Goal: Answer question/provide support: Share knowledge or assist other users

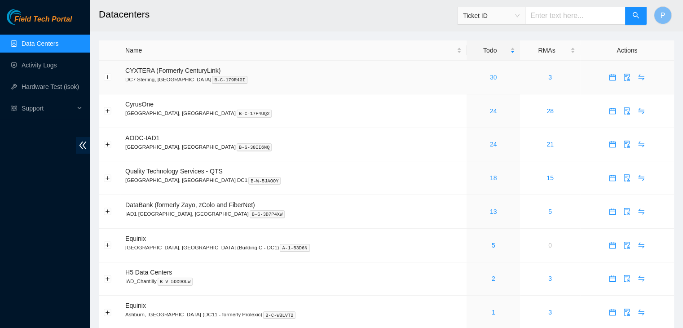
click at [490, 76] on link "30" at bounding box center [493, 77] width 7 height 7
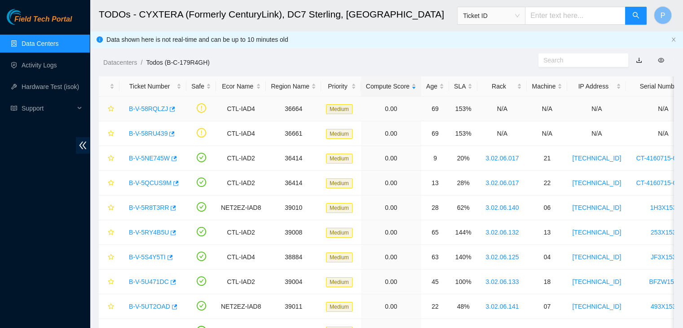
click at [144, 106] on link "B-V-58RQLZJ" at bounding box center [148, 108] width 39 height 7
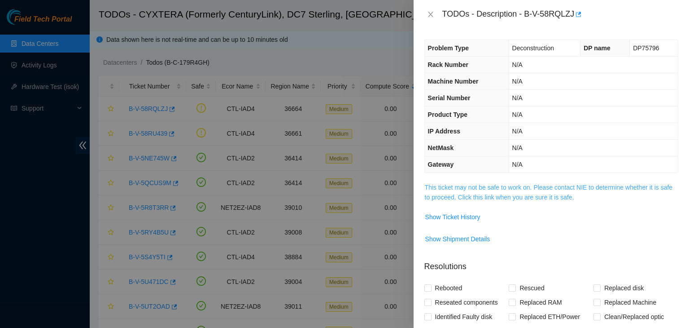
click at [499, 197] on link "This ticket may not be safe to work on. Please contact NIE to determine whether…" at bounding box center [549, 192] width 248 height 17
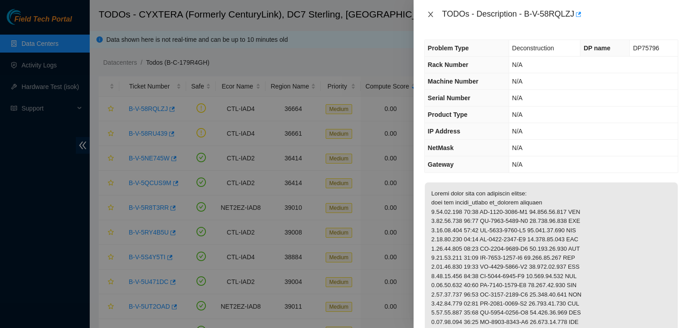
click at [429, 14] on icon "close" at bounding box center [430, 14] width 7 height 7
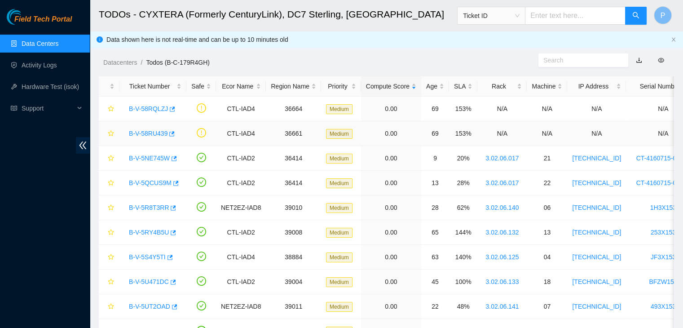
click at [149, 130] on link "B-V-58RU439" at bounding box center [148, 133] width 39 height 7
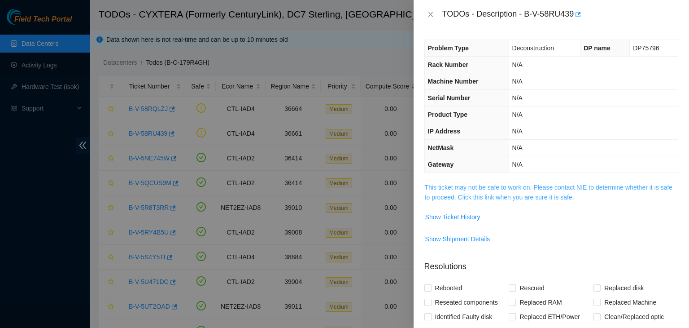
click at [523, 195] on link "This ticket may not be safe to work on. Please contact NIE to determine whether…" at bounding box center [549, 192] width 248 height 17
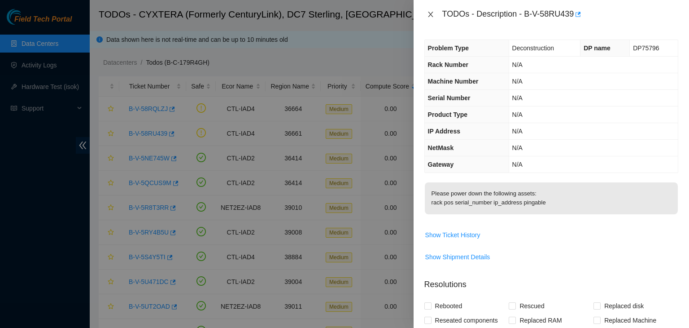
click at [431, 15] on icon "close" at bounding box center [430, 14] width 5 height 5
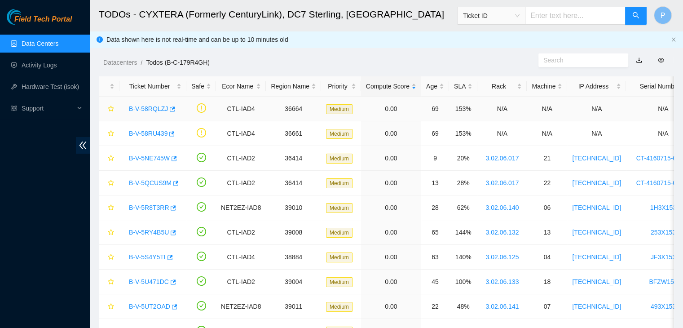
click at [156, 113] on div "B-V-58RQLZJ" at bounding box center [152, 108] width 57 height 14
drag, startPoint x: 156, startPoint y: 113, endPoint x: 158, endPoint y: 108, distance: 4.8
click at [158, 108] on div "B-V-58RQLZJ" at bounding box center [152, 108] width 57 height 14
click at [158, 108] on link "B-V-58RQLZJ" at bounding box center [148, 108] width 39 height 7
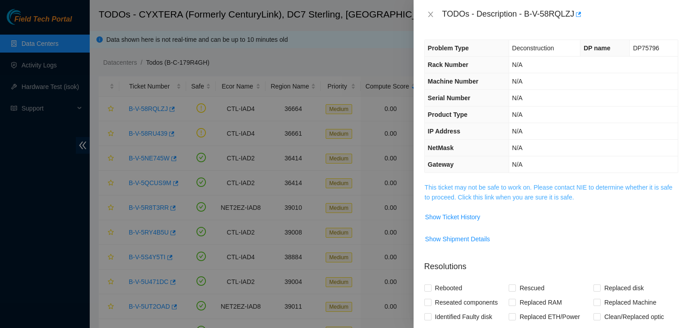
click at [526, 187] on link "This ticket may not be safe to work on. Please contact NIE to determine whether…" at bounding box center [549, 192] width 248 height 17
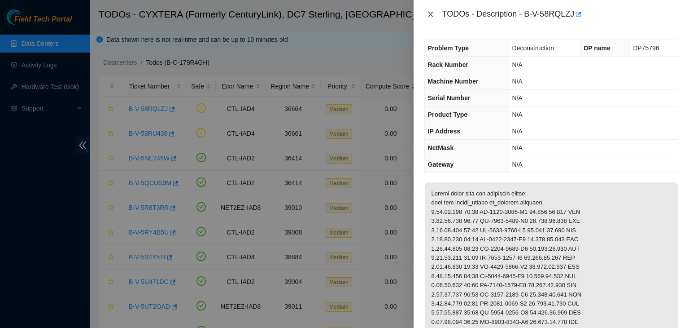
click at [430, 17] on icon "close" at bounding box center [430, 14] width 7 height 7
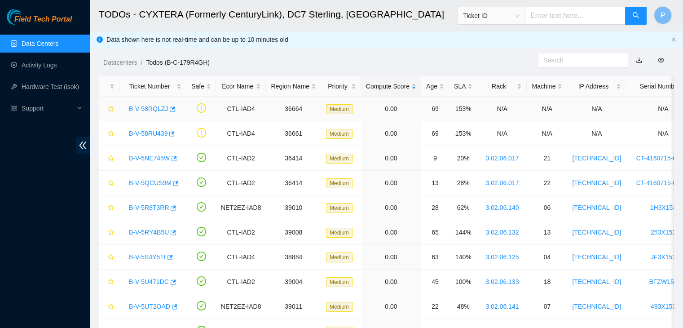
click at [143, 108] on link "B-V-58RQLZJ" at bounding box center [148, 108] width 39 height 7
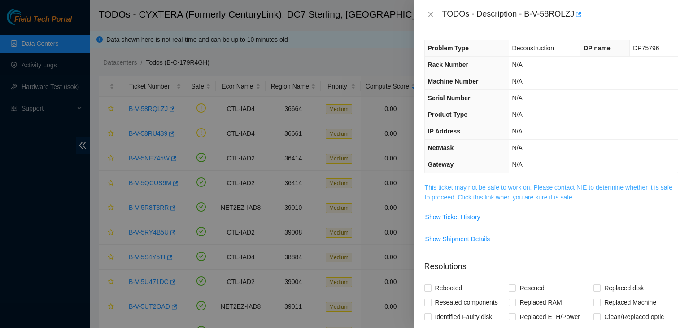
click at [522, 184] on link "This ticket may not be safe to work on. Please contact NIE to determine whether…" at bounding box center [549, 192] width 248 height 17
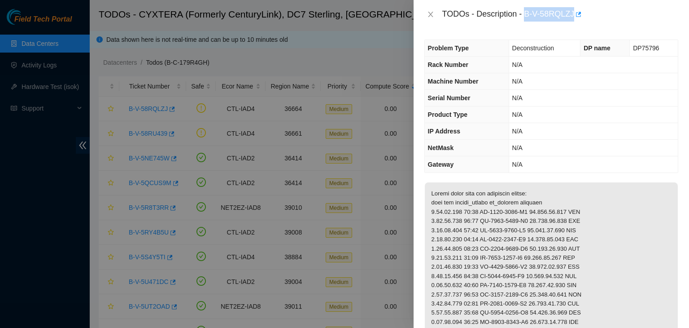
drag, startPoint x: 525, startPoint y: 15, endPoint x: 573, endPoint y: 18, distance: 47.2
click at [573, 18] on div "TODOs - Description - B-V-58RQLZJ" at bounding box center [560, 14] width 236 height 14
copy div "B-V-58RQLZJ"
click at [0, 195] on div at bounding box center [344, 164] width 689 height 328
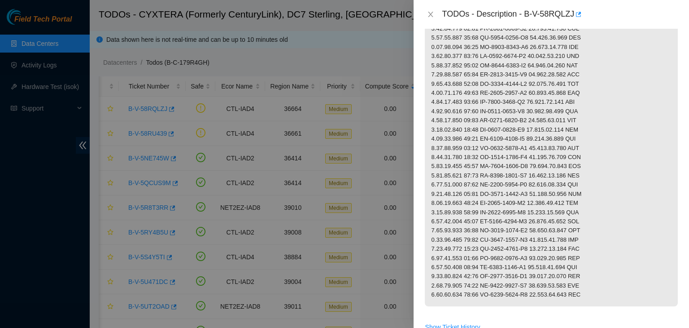
scroll to position [289, 0]
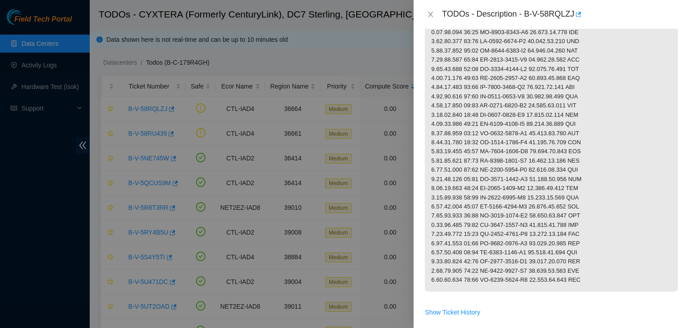
click at [608, 225] on p at bounding box center [551, 92] width 253 height 398
drag, startPoint x: 525, startPoint y: 13, endPoint x: 573, endPoint y: 17, distance: 47.7
click at [573, 17] on div "TODOs - Description - B-V-58RQLZJ" at bounding box center [560, 14] width 236 height 14
copy div "B-V-58RQLZJ"
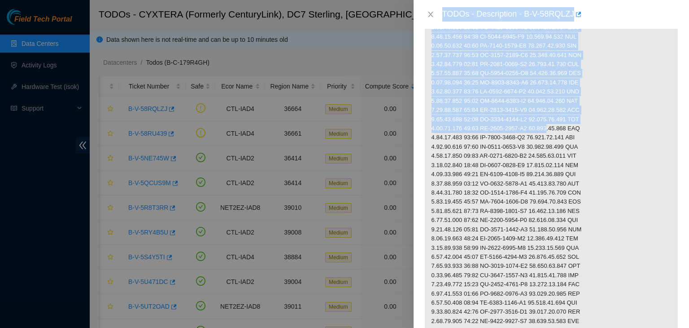
scroll to position [0, 0]
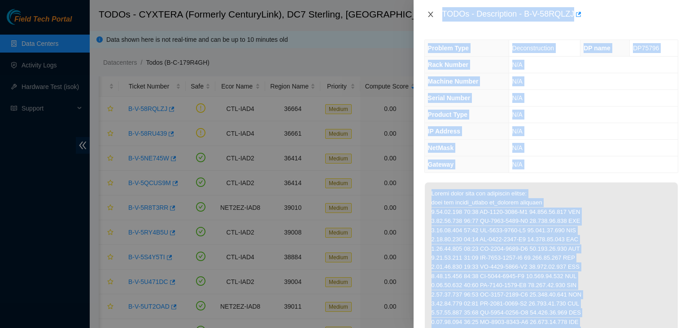
drag, startPoint x: 539, startPoint y: 88, endPoint x: 430, endPoint y: 13, distance: 132.9
click at [430, 13] on div "TODOs - Description - B-V-58RQLZJ Problem Type Deconstruction DP name DP75796 R…" at bounding box center [552, 164] width 276 height 328
click at [430, 13] on icon "close" at bounding box center [430, 14] width 7 height 7
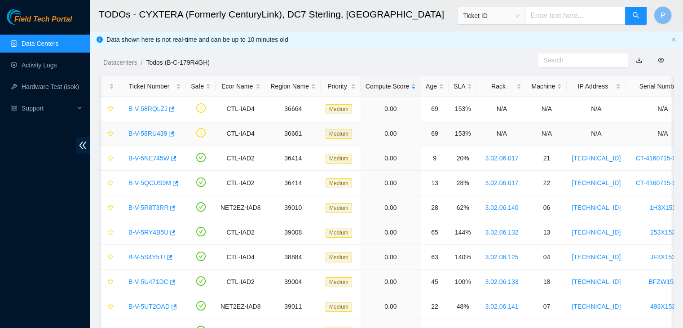
click at [138, 132] on link "B-V-58RU439" at bounding box center [147, 133] width 39 height 7
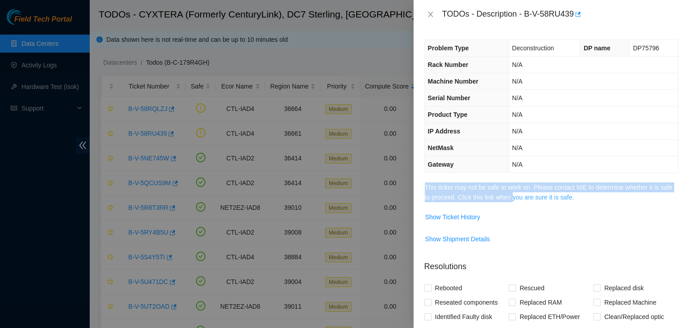
drag, startPoint x: 519, startPoint y: 220, endPoint x: 512, endPoint y: 196, distance: 24.7
click at [512, 196] on tbody "This ticket may not be safe to work on. Please contact NIE to determine whether…" at bounding box center [551, 217] width 254 height 71
click at [512, 196] on link "This ticket may not be safe to work on. Please contact NIE to determine whether…" at bounding box center [549, 192] width 248 height 17
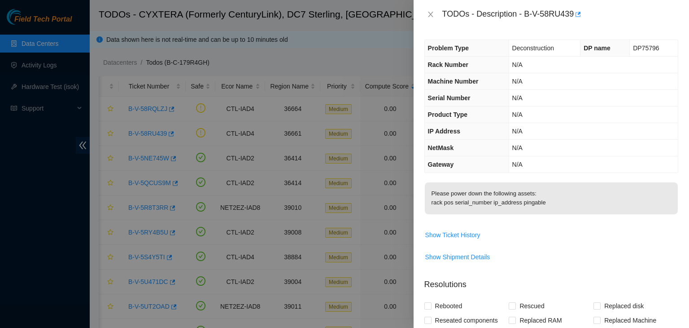
click at [551, 249] on td "Show Ticket History" at bounding box center [551, 238] width 254 height 22
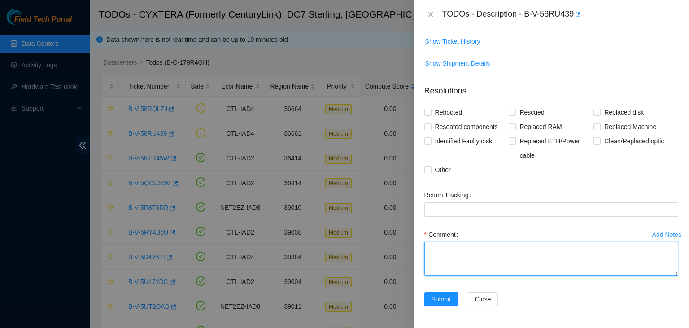
click at [530, 259] on textarea "Comment" at bounding box center [551, 258] width 254 height 34
type textarea "-"
paste textarea "B-V-58RQLZJ"
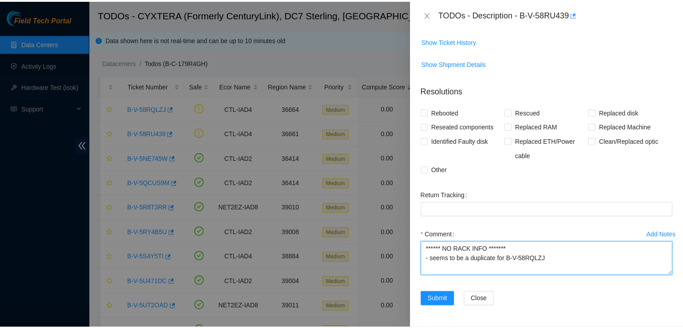
scroll to position [37, 0]
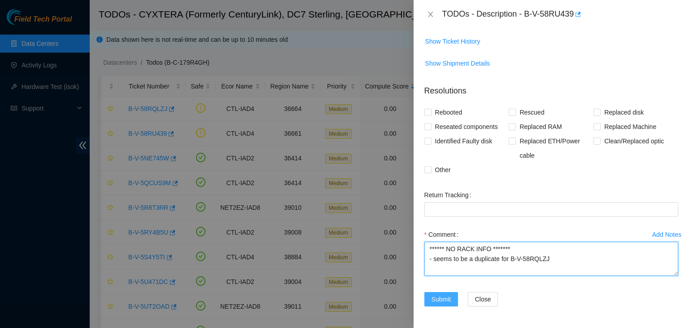
type textarea "****** NO RACK INFO ******* - seems to be a duplicate for B-V-58RQLZJ"
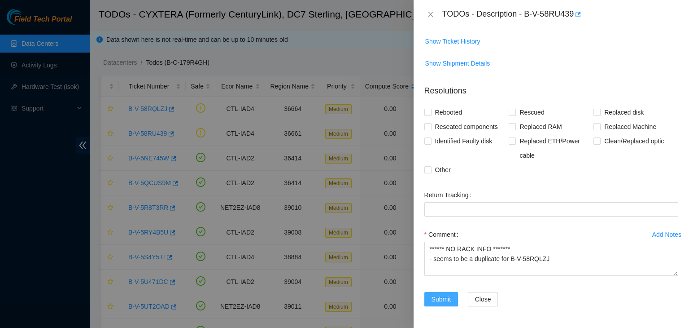
click at [434, 298] on span "Submit" at bounding box center [442, 299] width 20 height 10
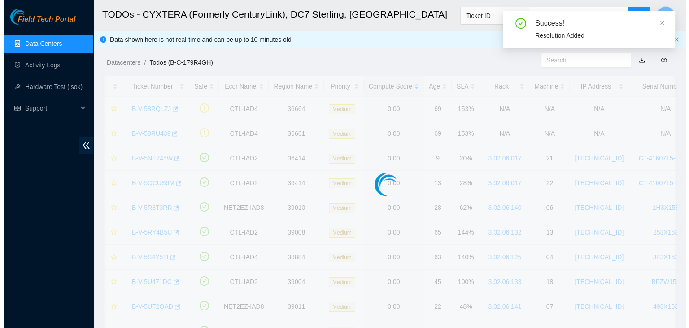
scroll to position [215, 0]
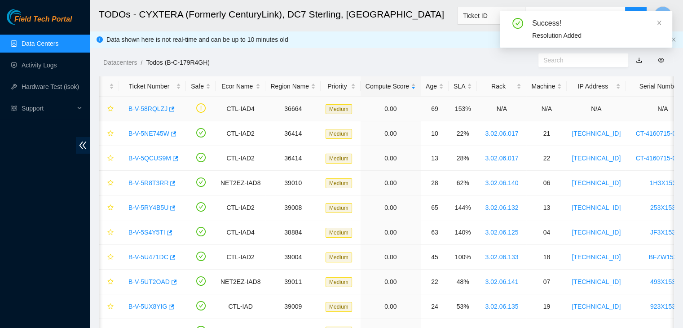
click at [148, 107] on link "B-V-58RQLZJ" at bounding box center [147, 108] width 39 height 7
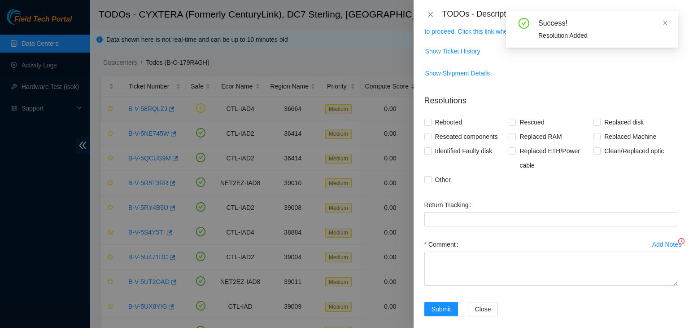
scroll to position [175, 0]
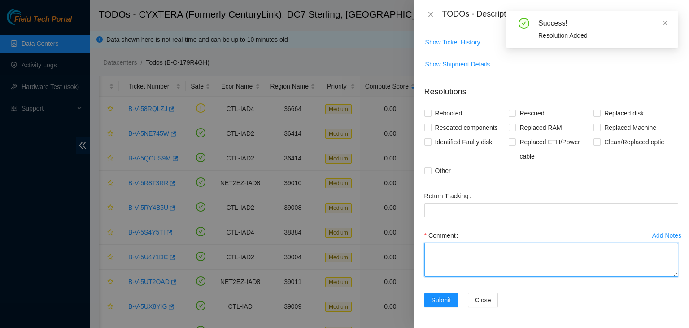
click at [453, 245] on textarea "Comment" at bounding box center [551, 259] width 254 height 34
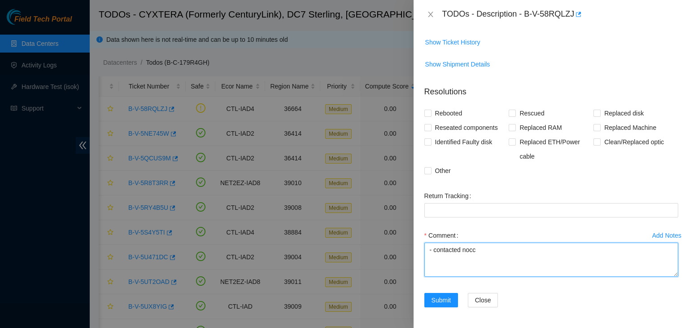
scroll to position [17, 0]
paste textarea "snandiva has completed your request (B-V-58RQLZJ) Message from snandiva: B-V-58…"
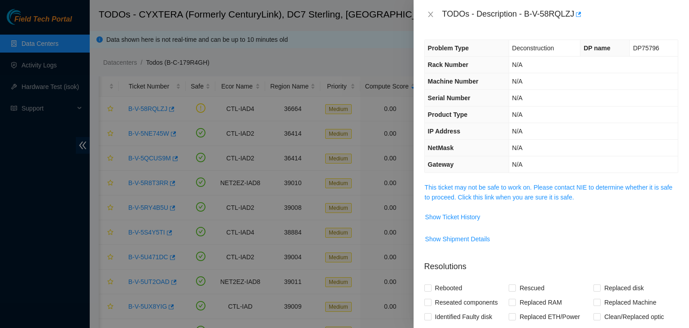
click at [516, 201] on td "This ticket may not be safe to work on. Please contact NIE to determine whether…" at bounding box center [551, 195] width 254 height 27
click at [516, 198] on link "This ticket may not be safe to work on. Please contact NIE to determine whether…" at bounding box center [549, 192] width 248 height 17
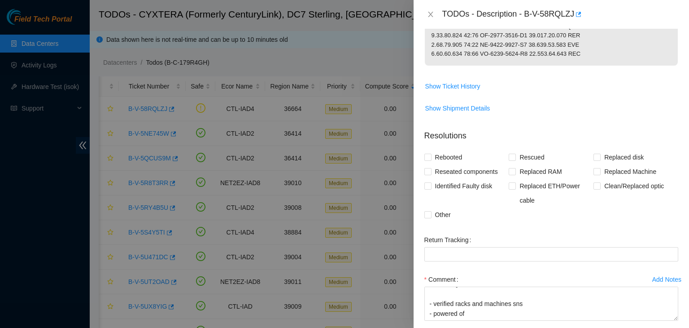
scroll to position [568, 0]
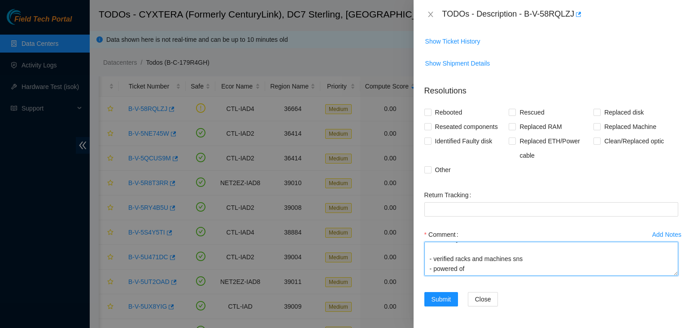
click at [471, 271] on textarea "- contacted nocc snandiva has completed your request (B-V-58RQLZJ) Message from…" at bounding box center [551, 258] width 254 height 34
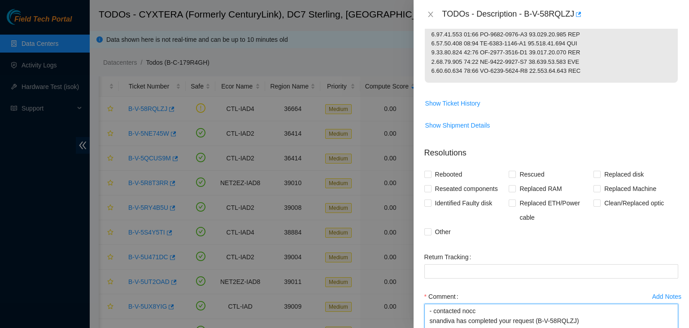
scroll to position [507, 0]
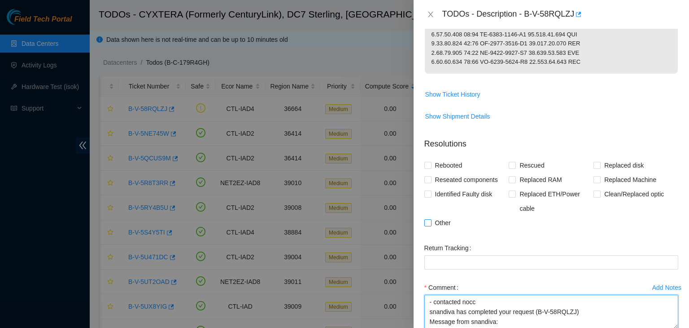
type textarea "- contacted nocc snandiva has completed your request (B-V-58RQLZJ) Message from…"
click at [425, 230] on label "Other" at bounding box center [439, 222] width 30 height 14
click at [425, 225] on input "Other" at bounding box center [427, 222] width 6 height 6
checkbox input "true"
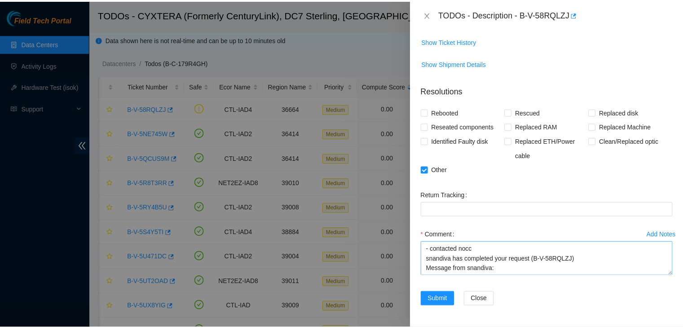
scroll to position [99, 0]
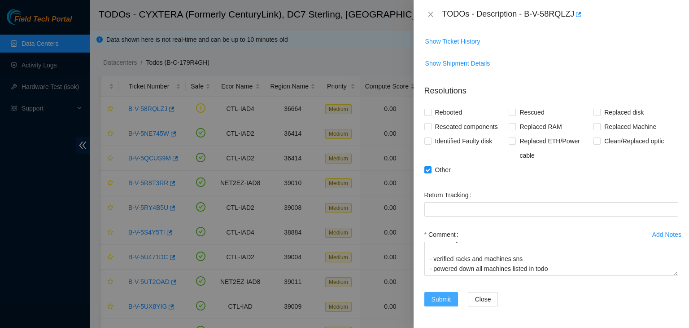
click at [445, 299] on span "Submit" at bounding box center [442, 299] width 20 height 10
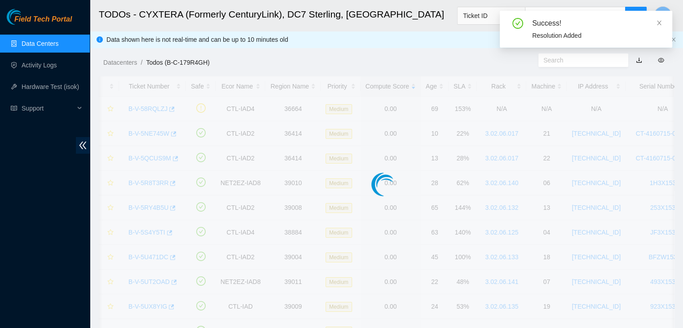
scroll to position [264, 0]
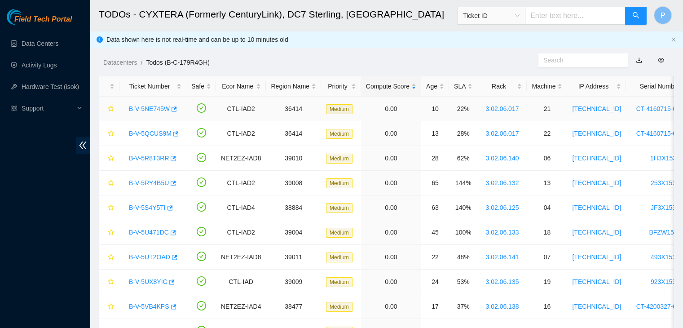
click at [138, 112] on link "B-V-5NE745W" at bounding box center [149, 108] width 41 height 7
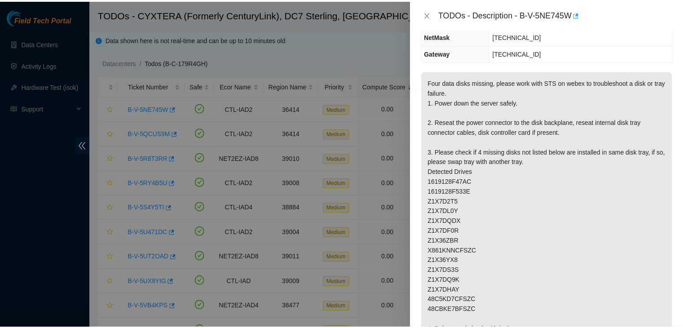
scroll to position [110, 0]
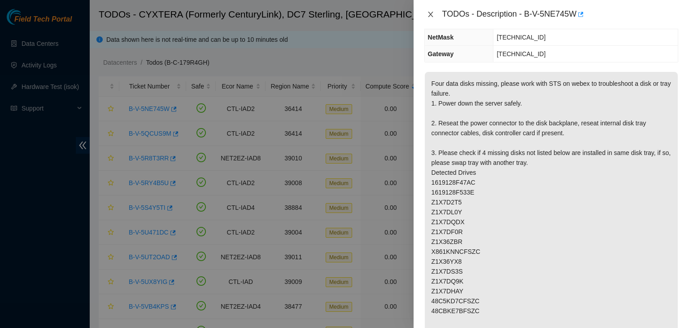
click at [425, 13] on button "Close" at bounding box center [430, 14] width 13 height 9
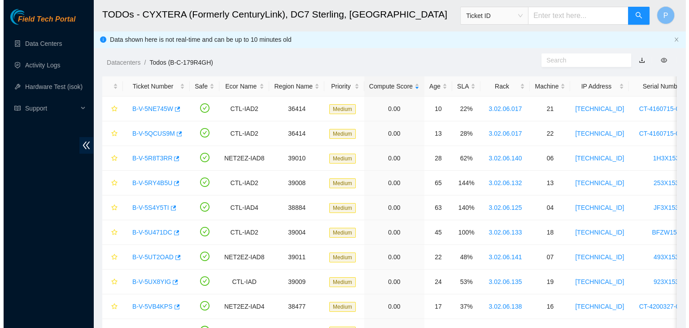
scroll to position [140, 0]
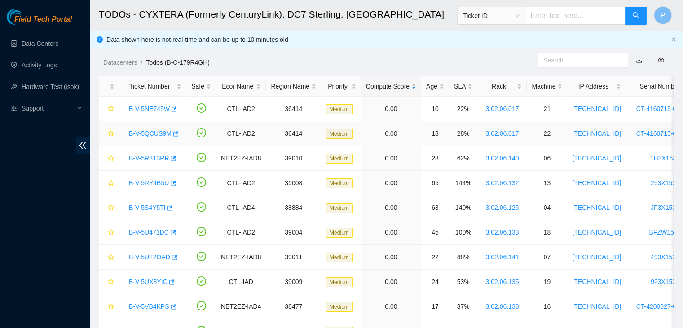
click at [158, 131] on link "B-V-5QCUS9M" at bounding box center [150, 133] width 43 height 7
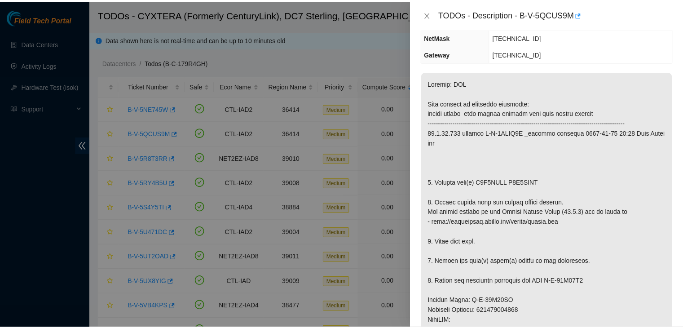
scroll to position [107, 0]
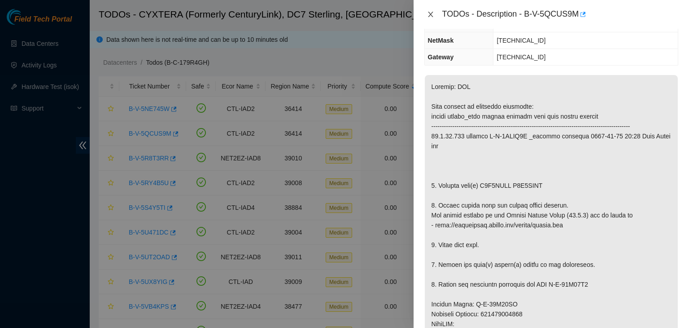
click at [431, 16] on icon "close" at bounding box center [430, 14] width 7 height 7
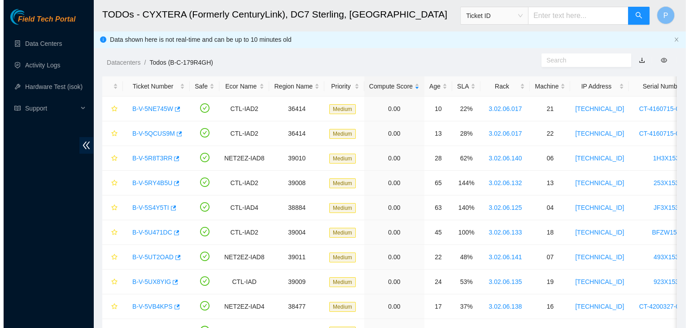
scroll to position [136, 0]
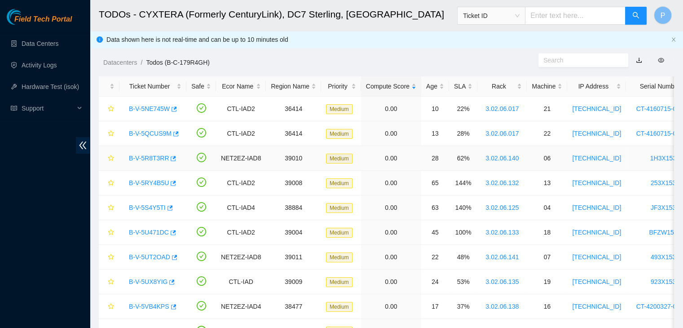
click at [153, 158] on link "B-V-5R8T3RR" at bounding box center [149, 157] width 40 height 7
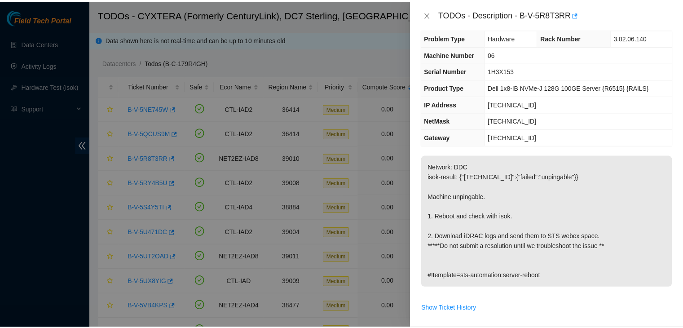
scroll to position [0, 0]
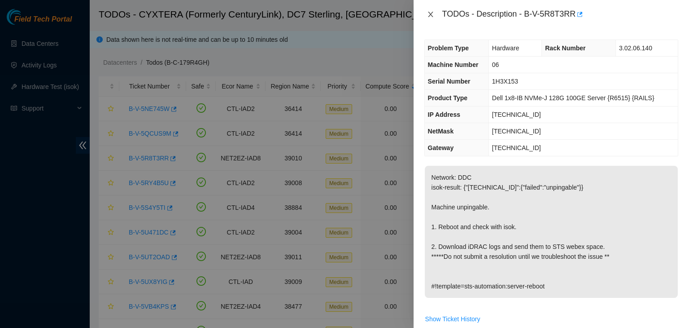
click at [432, 10] on button "Close" at bounding box center [430, 14] width 13 height 9
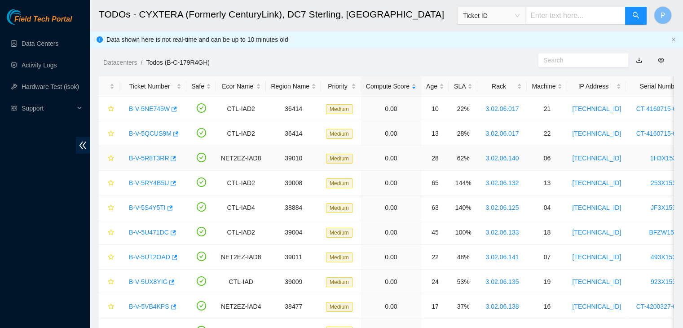
click at [154, 157] on link "B-V-5R8T3RR" at bounding box center [149, 157] width 40 height 7
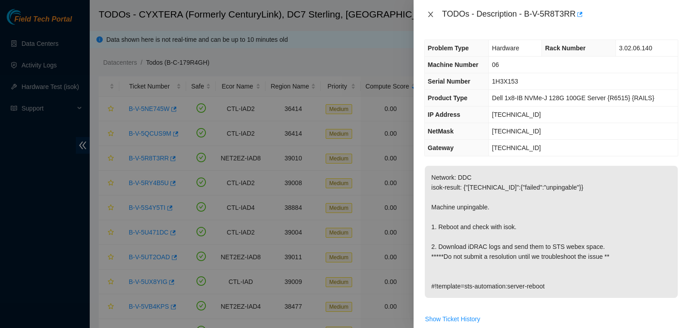
click at [428, 18] on button "Close" at bounding box center [430, 14] width 13 height 9
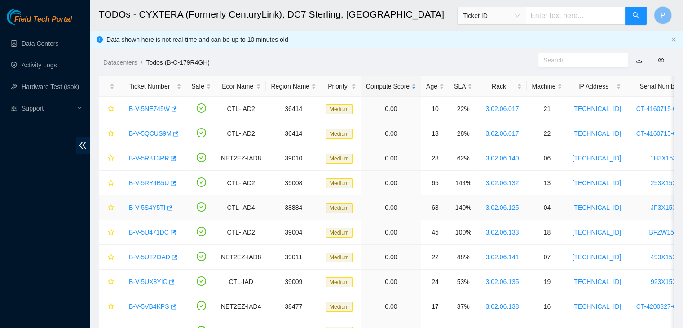
click at [141, 205] on link "B-V-5S4Y5TI" at bounding box center [147, 207] width 37 height 7
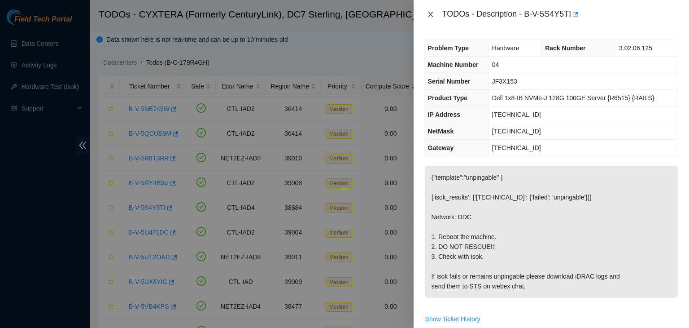
click at [427, 15] on icon "close" at bounding box center [430, 14] width 7 height 7
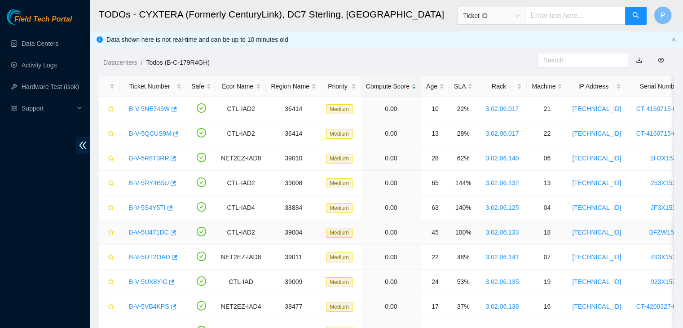
click at [145, 232] on link "B-V-5U471DC" at bounding box center [149, 231] width 40 height 7
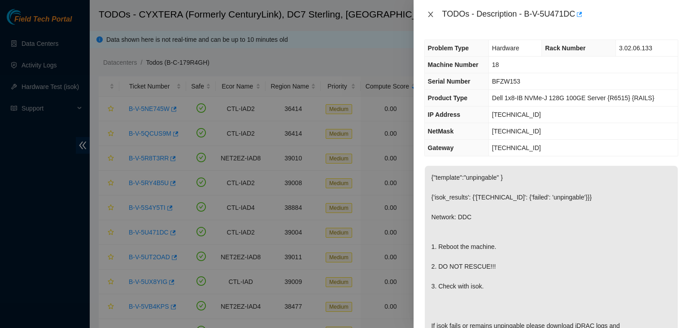
click at [434, 17] on icon "close" at bounding box center [430, 14] width 7 height 7
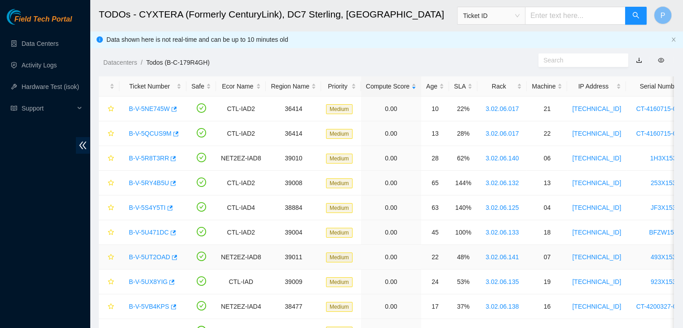
click at [148, 254] on link "B-V-5UT2OAD" at bounding box center [149, 256] width 41 height 7
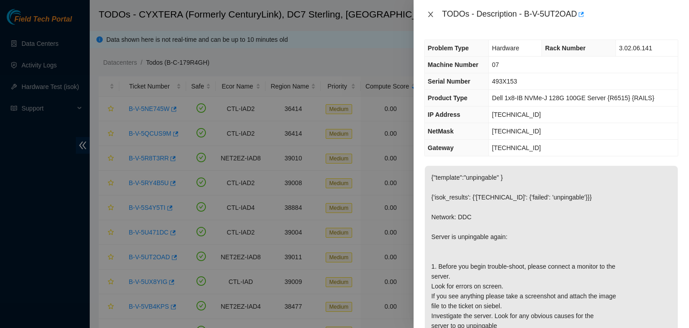
click at [428, 18] on button "Close" at bounding box center [430, 14] width 13 height 9
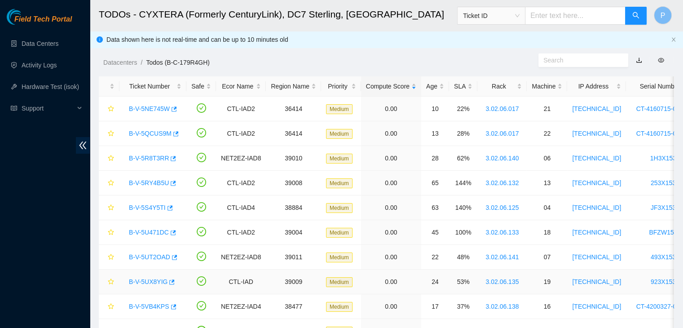
click at [138, 280] on link "B-V-5UX8YIG" at bounding box center [148, 281] width 39 height 7
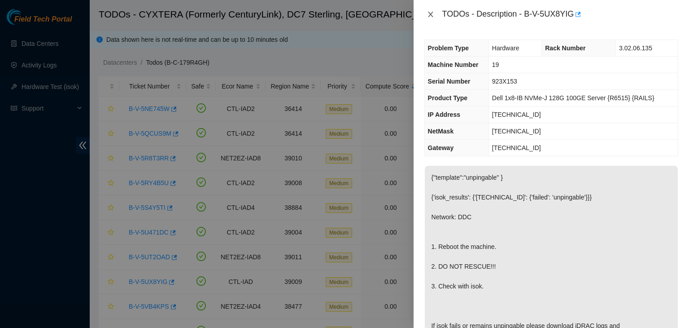
click at [429, 15] on icon "close" at bounding box center [430, 14] width 5 height 5
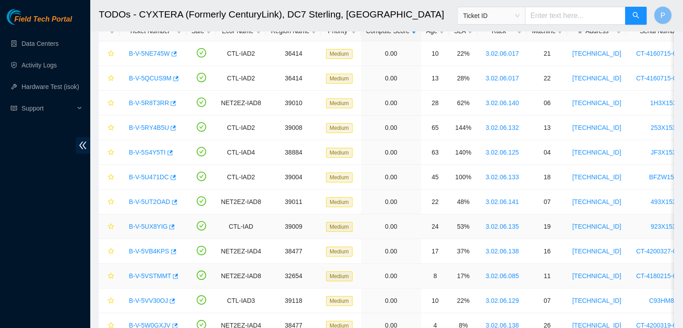
scroll to position [56, 0]
drag, startPoint x: 151, startPoint y: 279, endPoint x: 151, endPoint y: 273, distance: 5.8
click at [151, 273] on div "B-V-5VSTMMT" at bounding box center [152, 275] width 57 height 14
click at [151, 273] on link "B-V-5VSTMMT" at bounding box center [150, 274] width 42 height 7
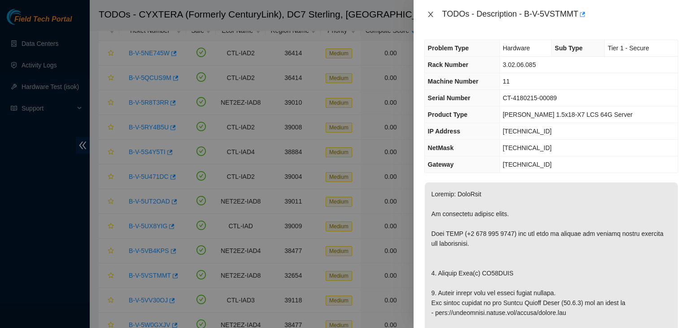
click at [428, 13] on icon "close" at bounding box center [430, 14] width 7 height 7
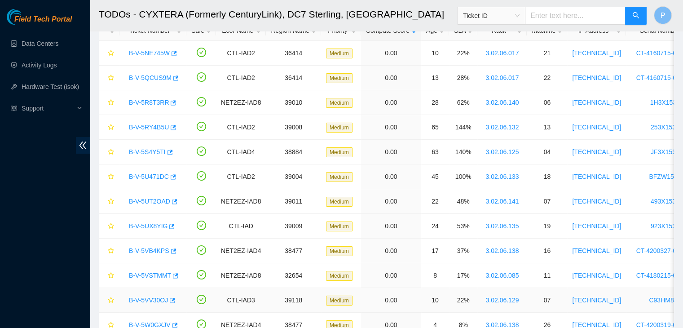
click at [145, 301] on link "B-V-5VV30OJ" at bounding box center [148, 299] width 39 height 7
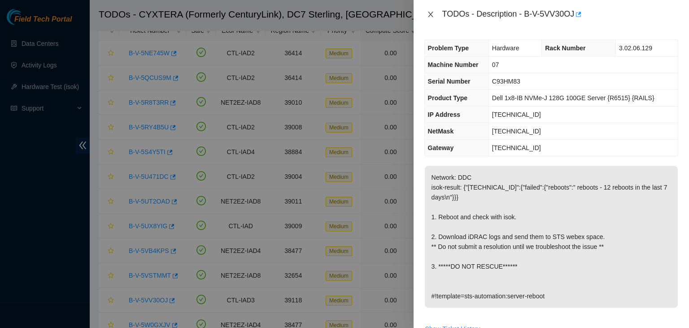
click at [430, 17] on icon "close" at bounding box center [430, 14] width 7 height 7
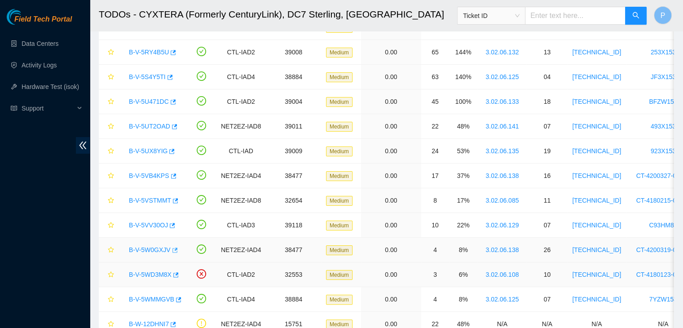
scroll to position [133, 0]
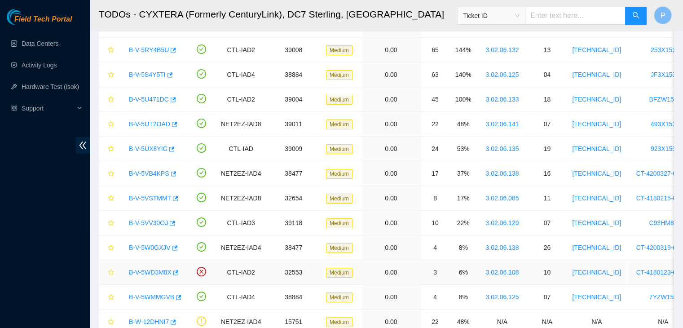
click at [143, 271] on link "B-V-5WD3M8X" at bounding box center [150, 271] width 43 height 7
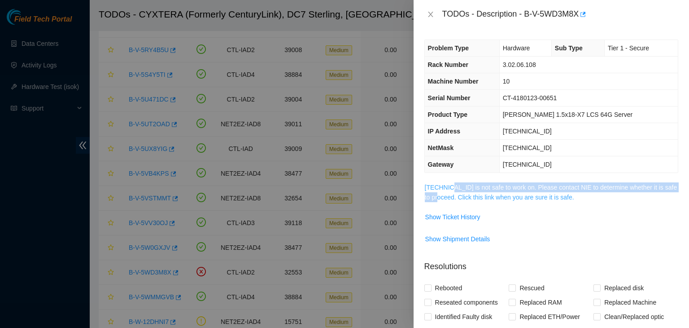
drag, startPoint x: 440, startPoint y: 202, endPoint x: 449, endPoint y: 188, distance: 16.6
click at [449, 188] on td "23.217.116.21 is not safe to work on. Please contact NIE to determine whether i…" at bounding box center [551, 195] width 254 height 27
click at [449, 188] on link "23.217.116.21 is not safe to work on. Please contact NIE to determine whether i…" at bounding box center [551, 192] width 253 height 17
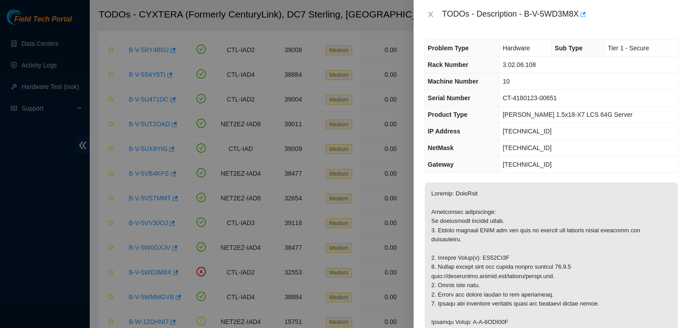
click at [433, 20] on div "TODOs - Description - B-V-5WD3M8X" at bounding box center [551, 14] width 254 height 14
click at [433, 18] on div "TODOs - Description - B-V-5WD3M8X" at bounding box center [551, 14] width 254 height 14
click at [432, 17] on icon "close" at bounding box center [430, 14] width 5 height 5
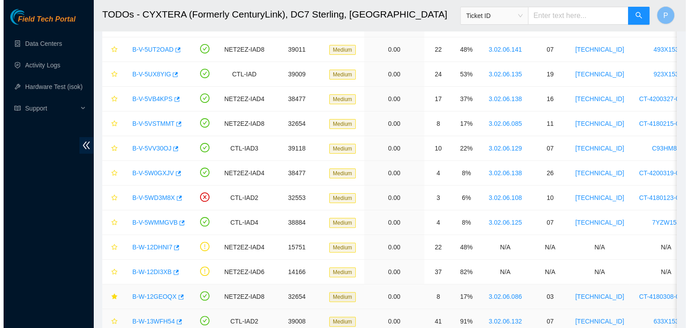
scroll to position [208, 0]
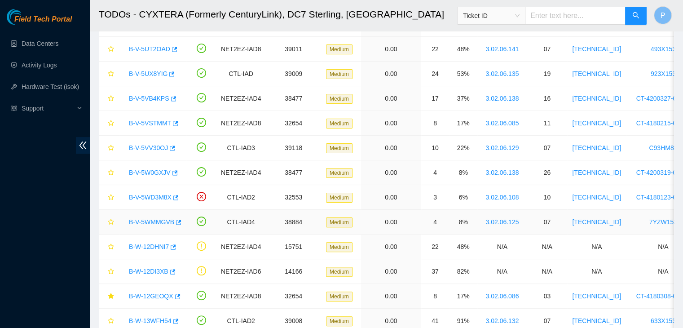
click at [153, 218] on link "B-V-5WMMGVB" at bounding box center [151, 221] width 45 height 7
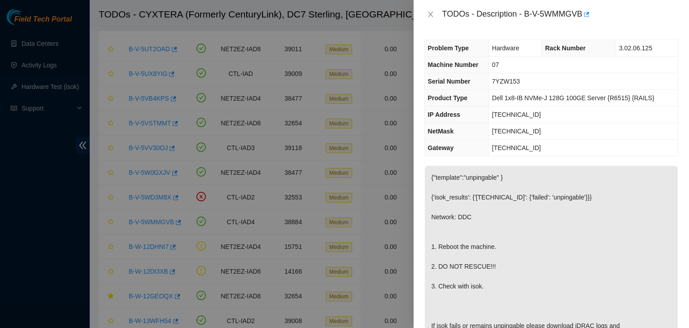
scroll to position [2, 0]
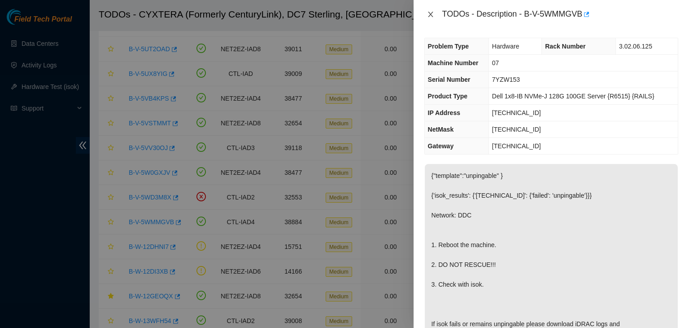
click at [427, 14] on icon "close" at bounding box center [430, 14] width 7 height 7
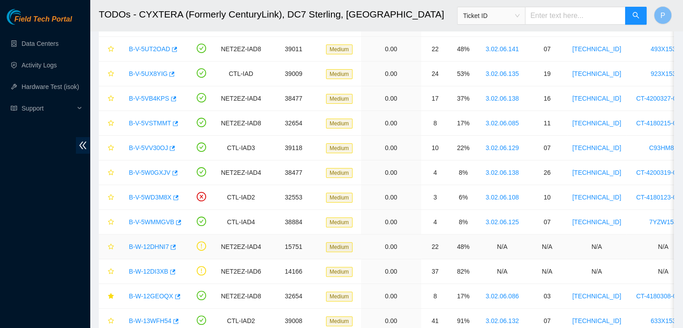
click at [151, 243] on link "B-W-12DHNI7" at bounding box center [149, 246] width 40 height 7
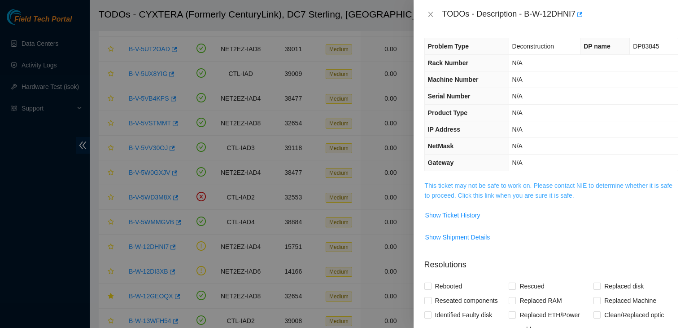
click at [489, 190] on link "This ticket may not be safe to work on. Please contact NIE to determine whether…" at bounding box center [549, 190] width 248 height 17
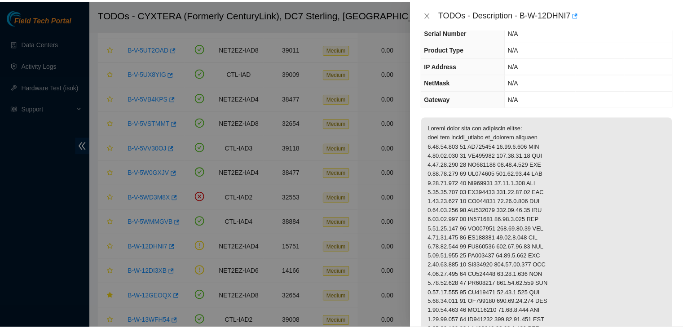
scroll to position [0, 0]
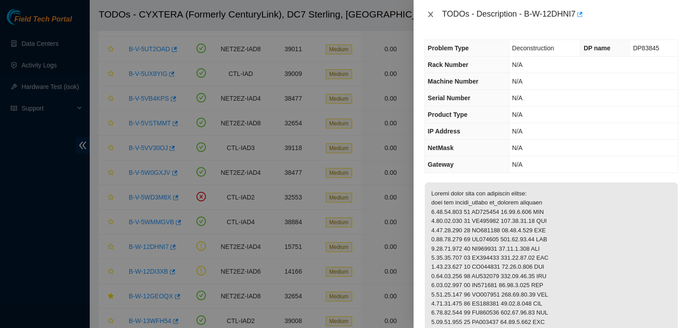
click at [431, 14] on icon "close" at bounding box center [430, 14] width 5 height 5
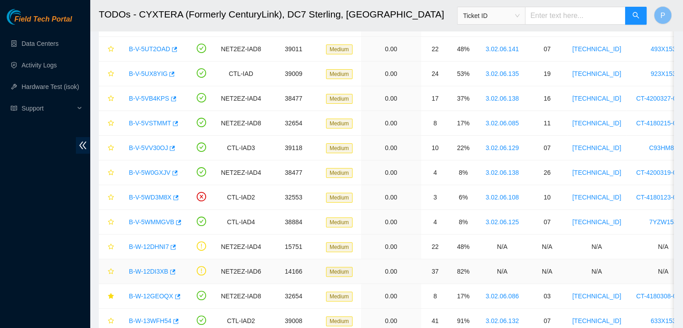
click at [149, 267] on div "B-W-12DI3XB" at bounding box center [152, 271] width 57 height 14
click at [149, 267] on link "B-W-12DI3XB" at bounding box center [148, 270] width 39 height 7
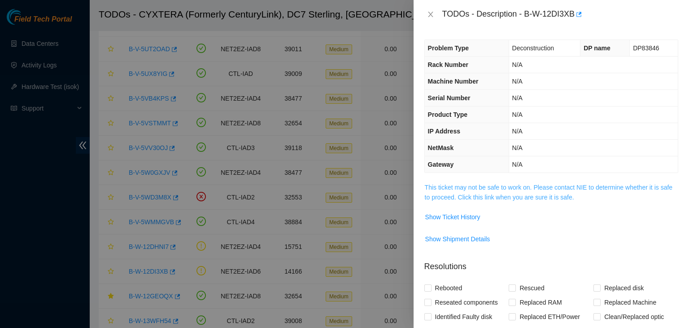
click at [469, 188] on link "This ticket may not be safe to work on. Please contact NIE to determine whether…" at bounding box center [549, 192] width 248 height 17
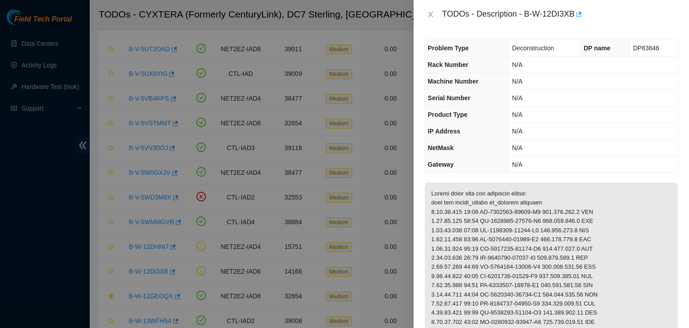
click at [431, 19] on div "TODOs - Description - B-W-12DI3XB" at bounding box center [551, 14] width 254 height 14
click at [433, 18] on icon "close" at bounding box center [430, 14] width 7 height 7
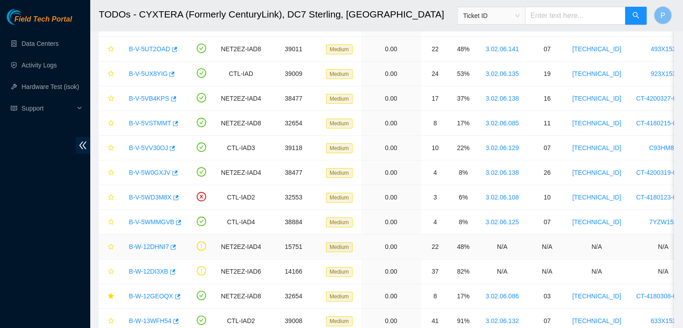
click at [148, 243] on link "B-W-12DHNI7" at bounding box center [149, 246] width 40 height 7
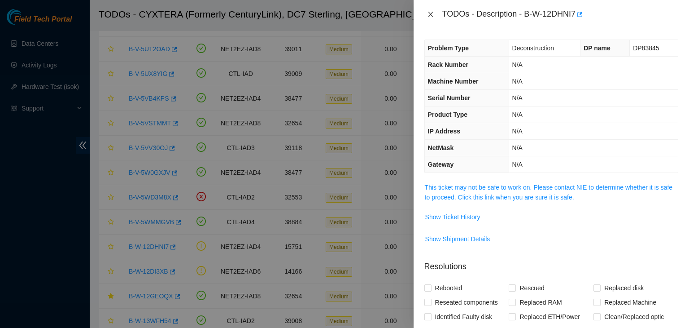
click at [431, 15] on icon "close" at bounding box center [430, 14] width 5 height 5
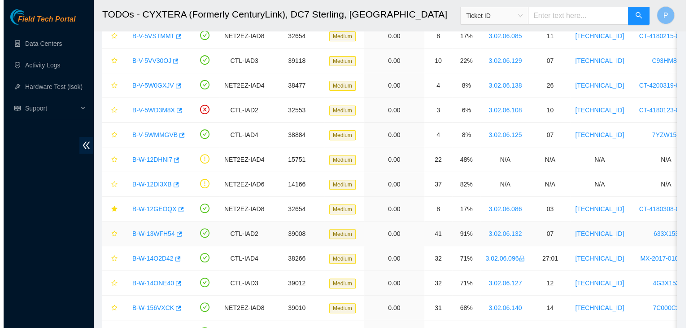
scroll to position [294, 0]
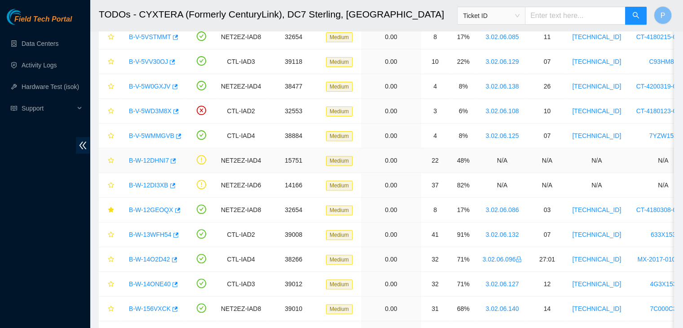
click at [152, 157] on link "B-W-12DHNI7" at bounding box center [149, 160] width 40 height 7
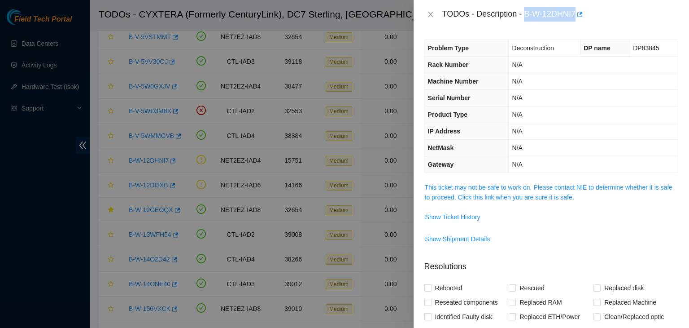
drag, startPoint x: 525, startPoint y: 13, endPoint x: 577, endPoint y: 13, distance: 51.6
click at [577, 13] on div "TODOs - Description - B-W-12DHNI7" at bounding box center [560, 14] width 236 height 14
copy div "B-W-12DHNI7"
click at [432, 15] on icon "close" at bounding box center [430, 14] width 7 height 7
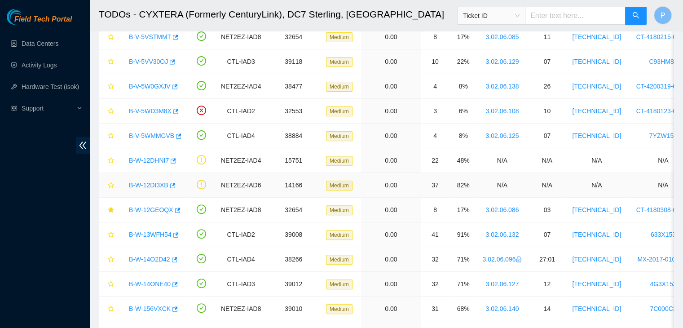
click at [149, 181] on link "B-W-12DI3XB" at bounding box center [148, 184] width 39 height 7
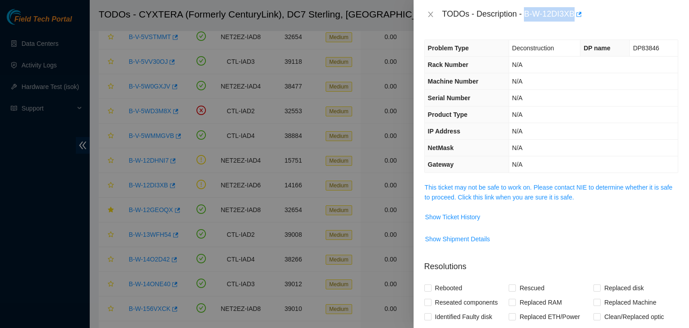
drag, startPoint x: 525, startPoint y: 14, endPoint x: 574, endPoint y: 13, distance: 49.8
click at [574, 13] on div "TODOs - Description - B-W-12DI3XB" at bounding box center [560, 14] width 236 height 14
copy div "B-W-12DI3XB"
click at [435, 17] on button "Close" at bounding box center [430, 14] width 13 height 9
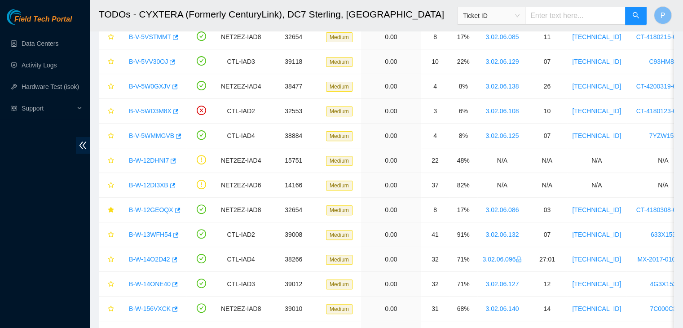
click at [54, 275] on div "Field Tech Portal Data Centers Activity Logs Hardware Test (isok) Support" at bounding box center [45, 168] width 90 height 319
click at [153, 157] on link "B-W-12DHNI7" at bounding box center [149, 160] width 40 height 7
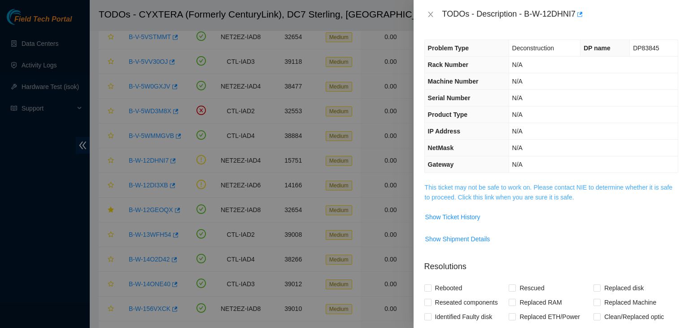
click at [467, 194] on link "This ticket may not be safe to work on. Please contact NIE to determine whether…" at bounding box center [549, 192] width 248 height 17
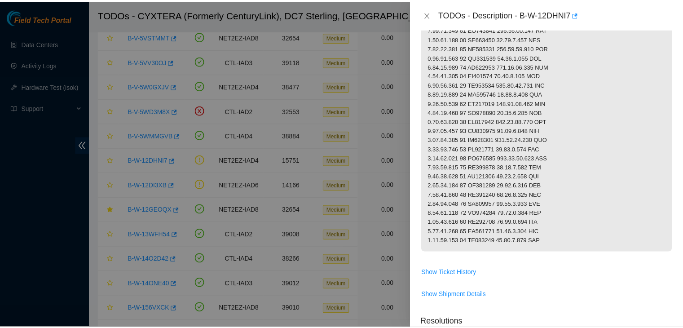
scroll to position [540, 0]
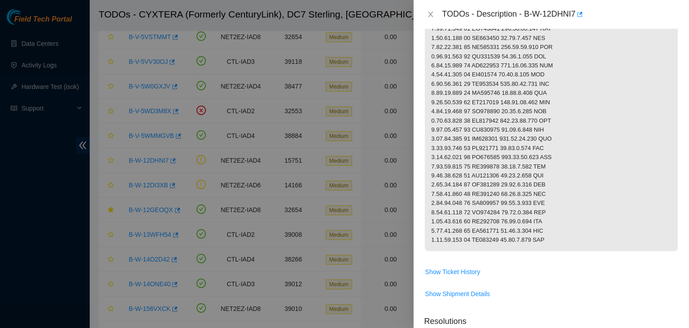
drag, startPoint x: 453, startPoint y: 188, endPoint x: 426, endPoint y: 26, distance: 164.7
click at [426, 26] on div "TODOs - Description - B-W-12DHNI7" at bounding box center [552, 14] width 276 height 29
click at [431, 16] on icon "close" at bounding box center [430, 14] width 7 height 7
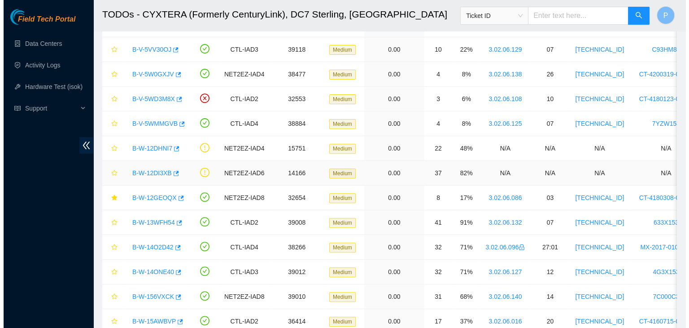
scroll to position [306, 0]
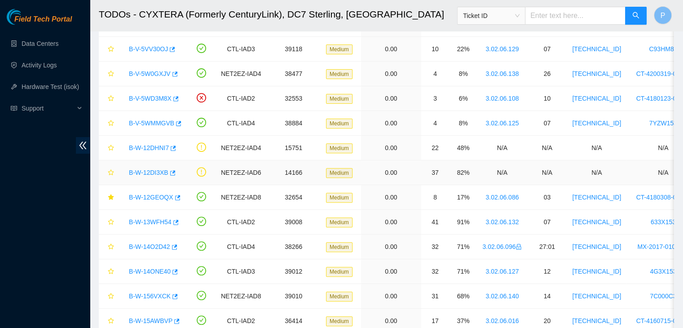
click at [156, 170] on link "B-W-12DI3XB" at bounding box center [148, 172] width 39 height 7
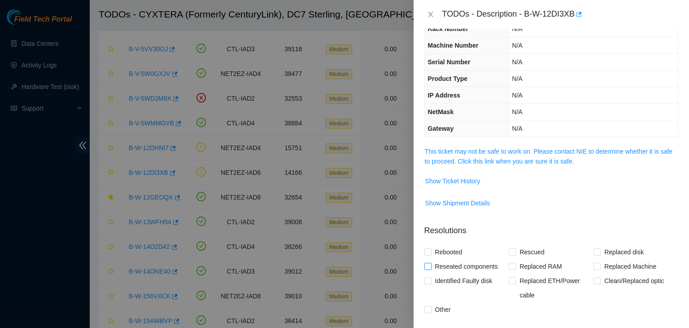
scroll to position [33, 0]
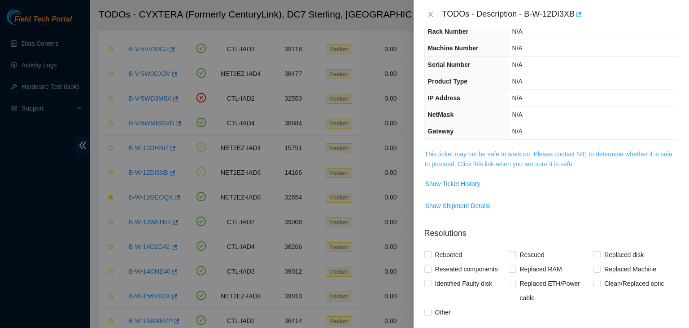
click at [465, 166] on link "This ticket may not be safe to work on. Please contact NIE to determine whether…" at bounding box center [549, 158] width 248 height 17
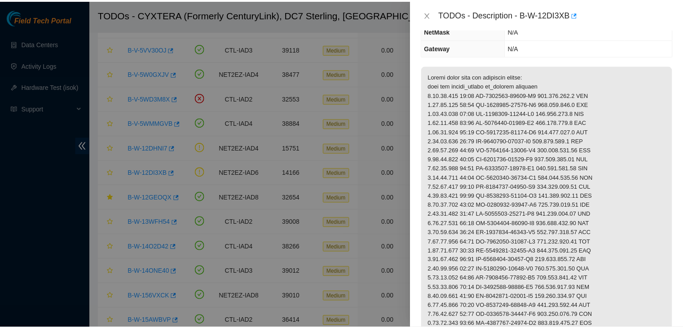
scroll to position [0, 0]
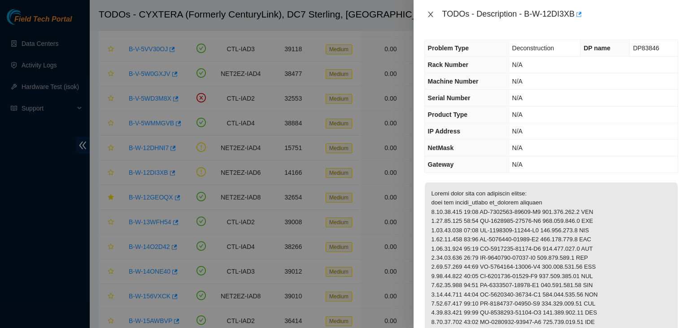
click at [429, 15] on icon "close" at bounding box center [430, 14] width 5 height 5
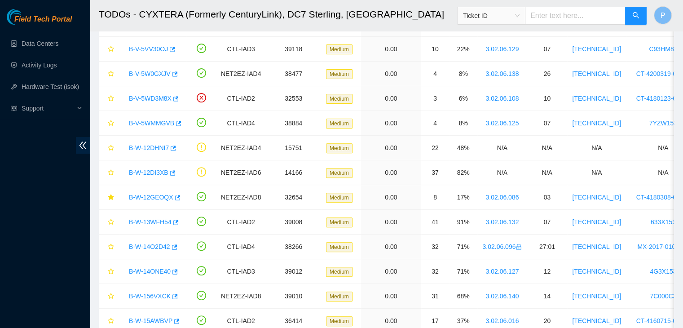
click at [22, 255] on div "Field Tech Portal Data Centers Activity Logs Hardware Test (isok) Support" at bounding box center [45, 168] width 90 height 319
